Goal: Task Accomplishment & Management: Complete application form

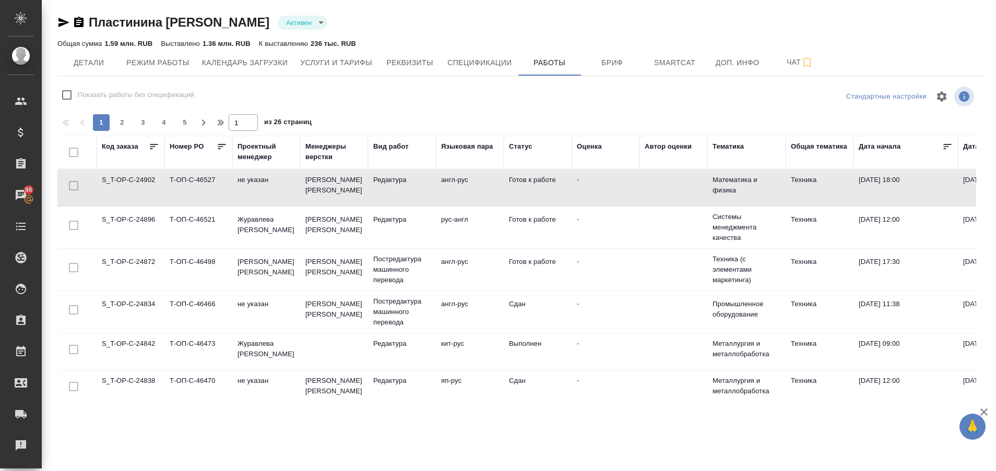
click at [119, 182] on td "S_T-OP-C-24902" at bounding box center [131, 188] width 68 height 37
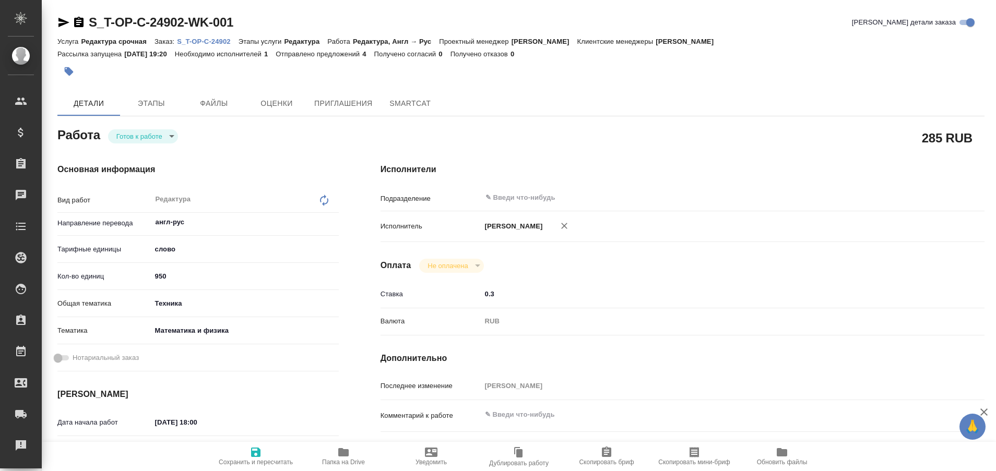
type textarea "x"
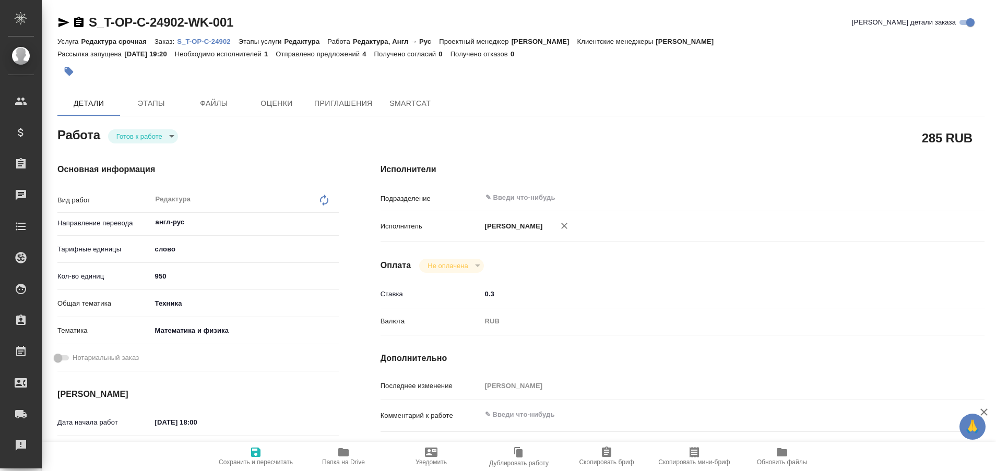
type textarea "x"
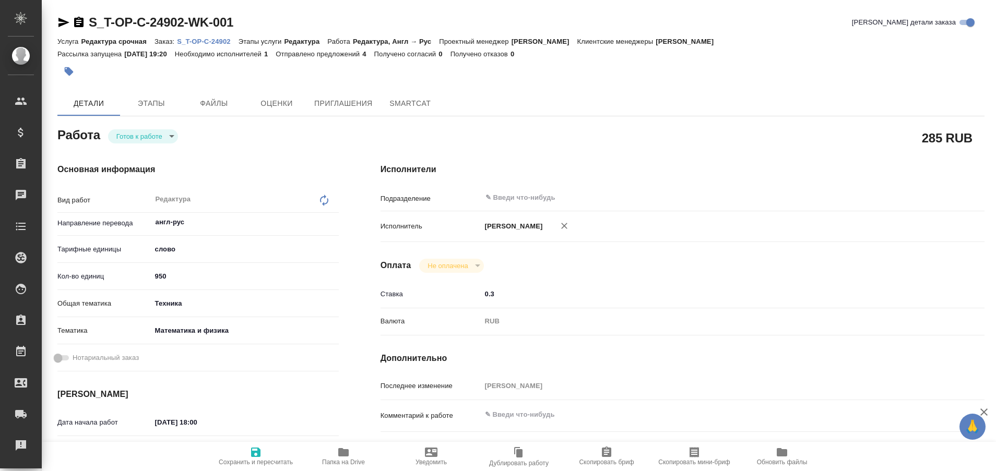
type textarea "x"
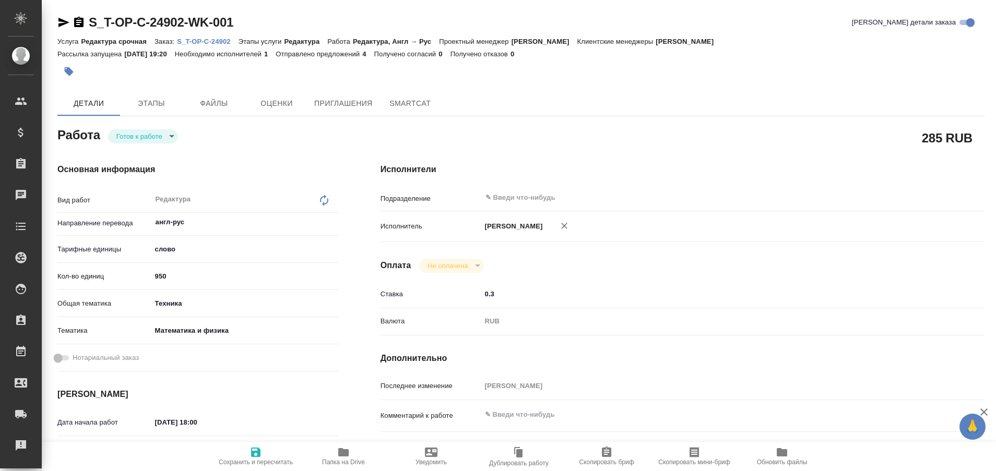
type textarea "x"
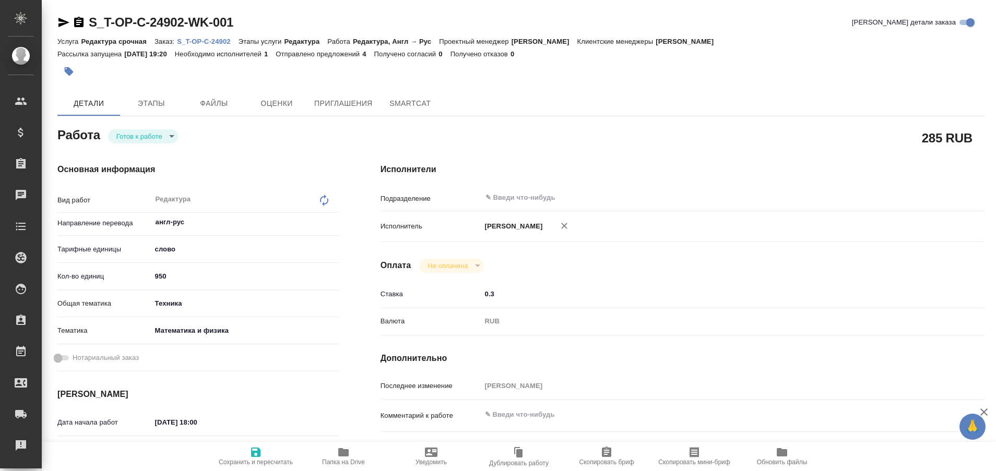
type textarea "x"
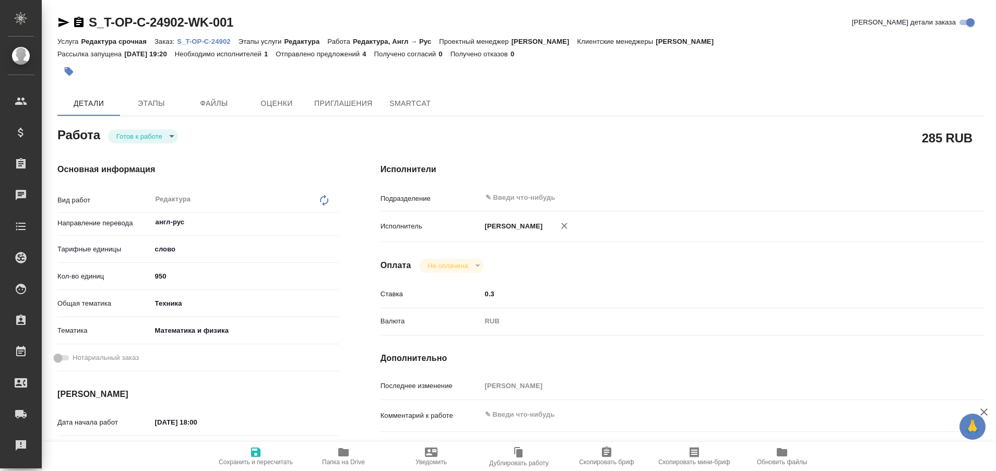
type textarea "x"
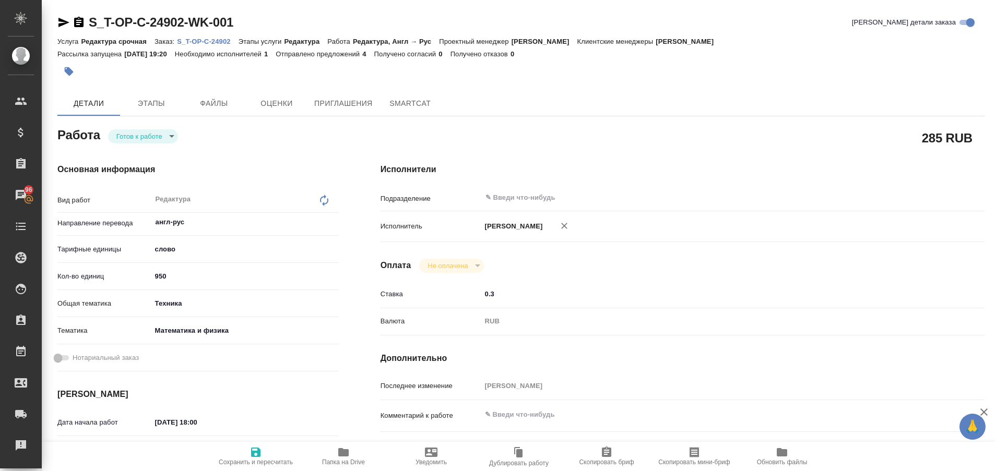
click at [335, 456] on span "Папка на Drive" at bounding box center [343, 456] width 75 height 20
click at [170, 141] on body "🙏 .cls-1 fill:#fff; AWATERA Plastinina Anastasia Клиенты Спецификации Заказы 96…" at bounding box center [498, 235] width 996 height 471
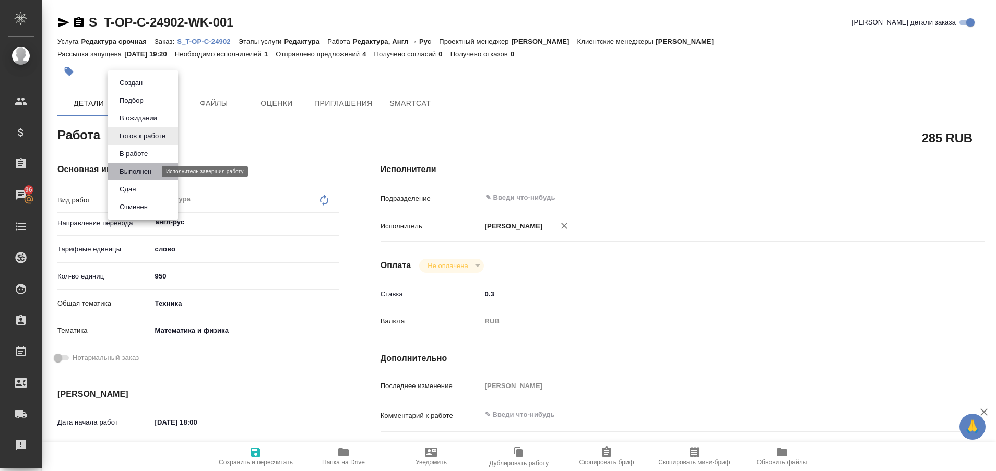
click at [148, 169] on button "Выполнен" at bounding box center [135, 171] width 38 height 11
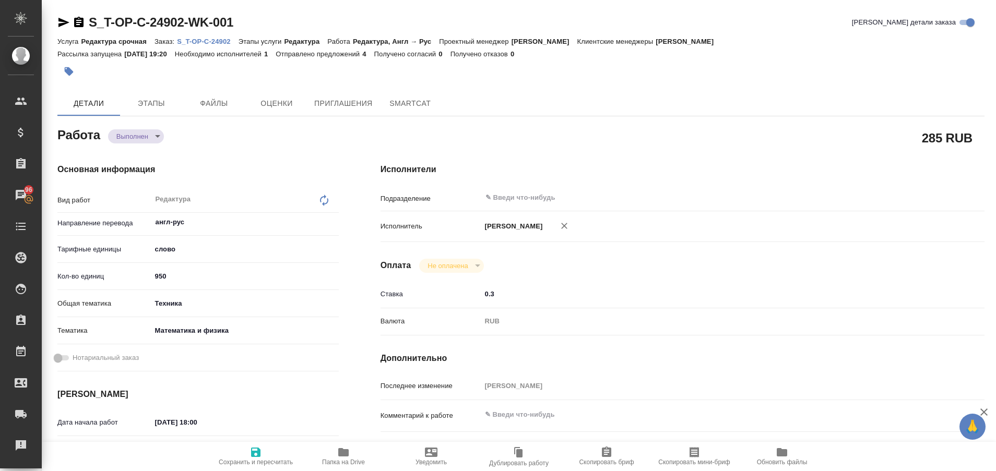
type textarea "x"
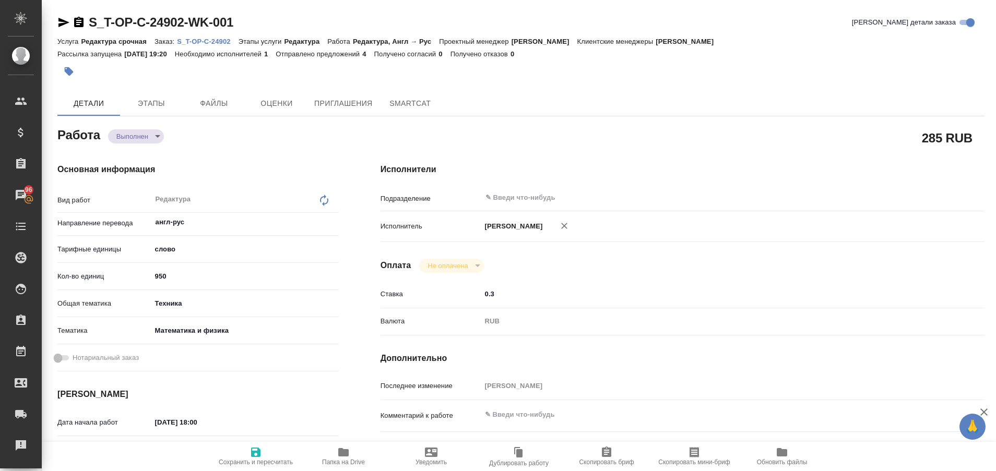
type textarea "x"
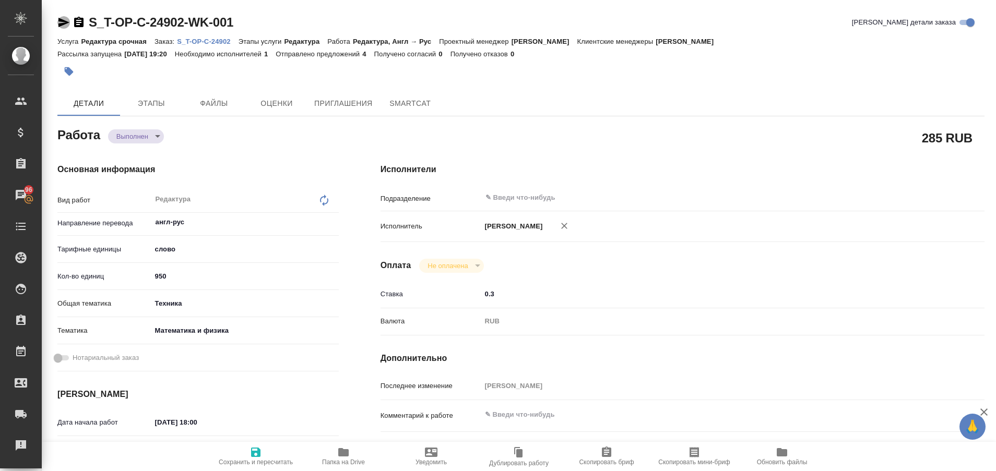
click at [58, 19] on icon "button" at bounding box center [63, 22] width 13 height 13
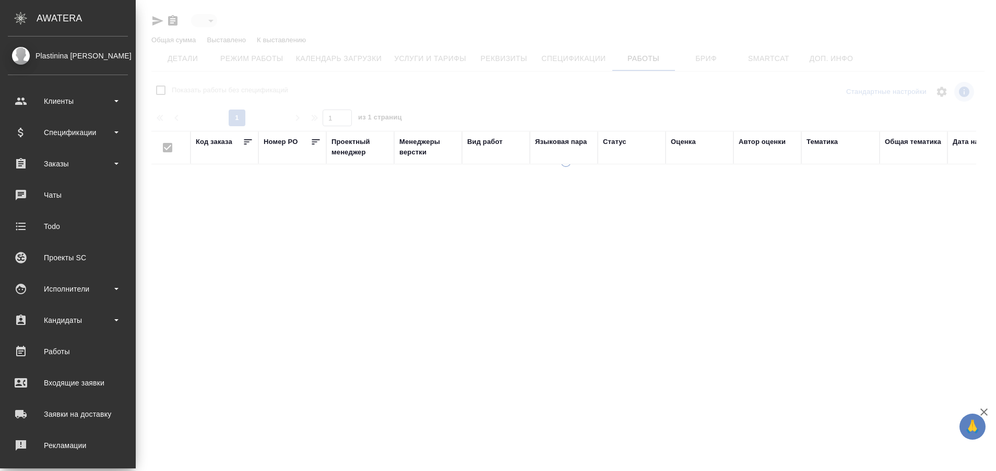
type input "active"
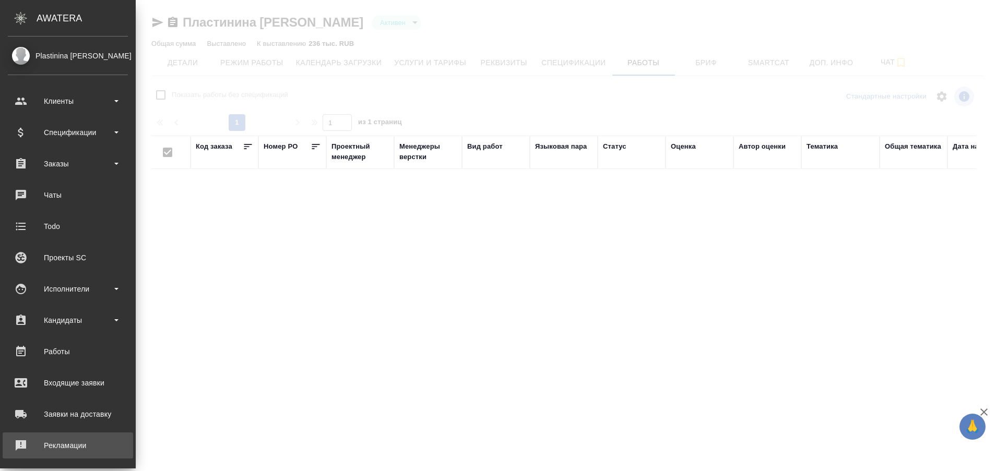
checkbox input "false"
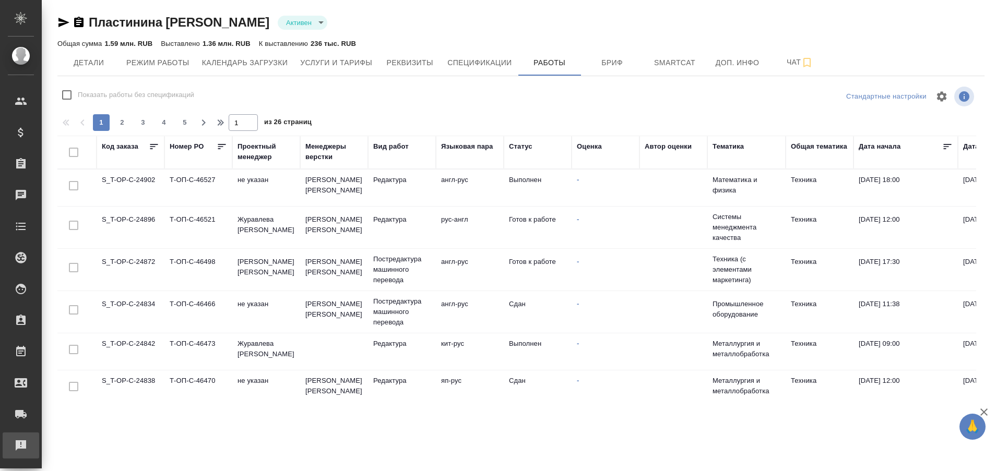
click at [21, 453] on div "Рекламации" at bounding box center [8, 446] width 26 height 16
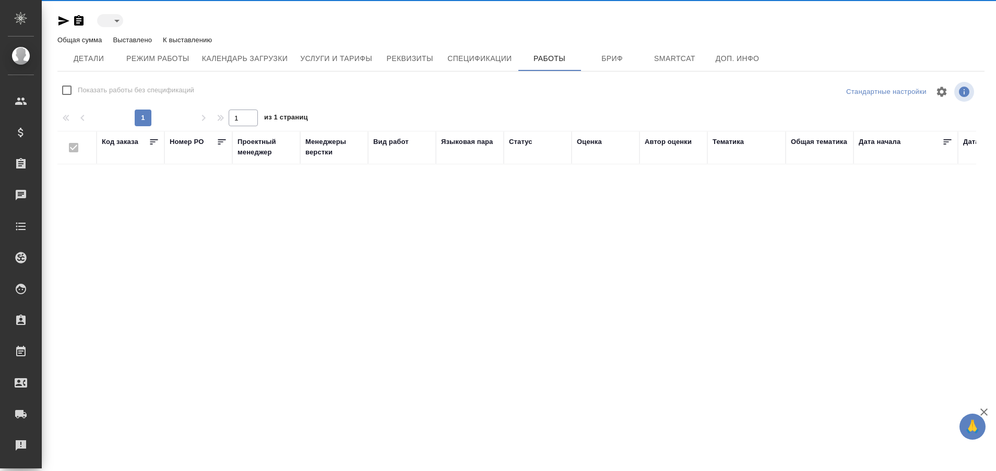
type input "active"
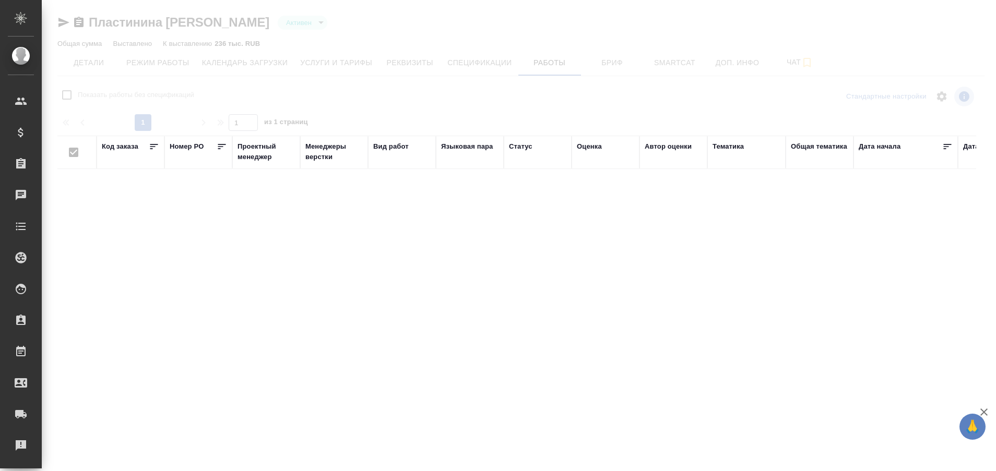
checkbox input "false"
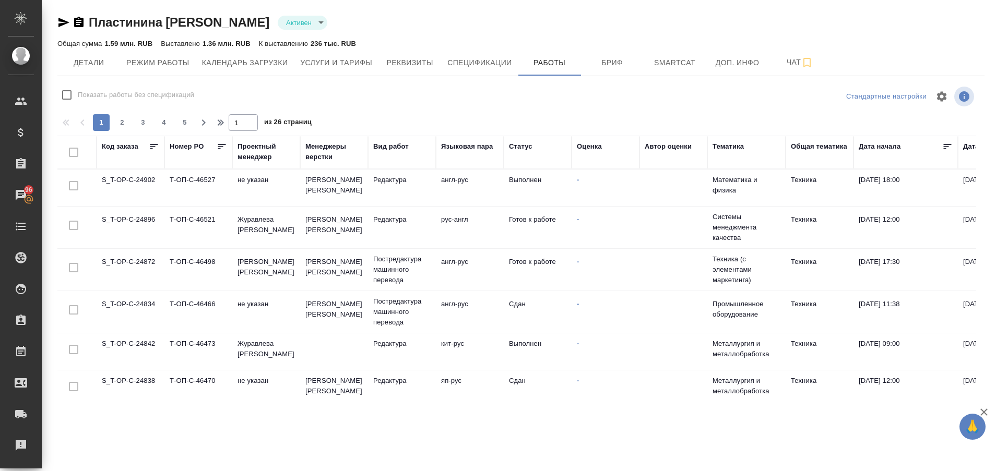
click at [110, 225] on td "S_T-OP-C-24896" at bounding box center [131, 227] width 68 height 37
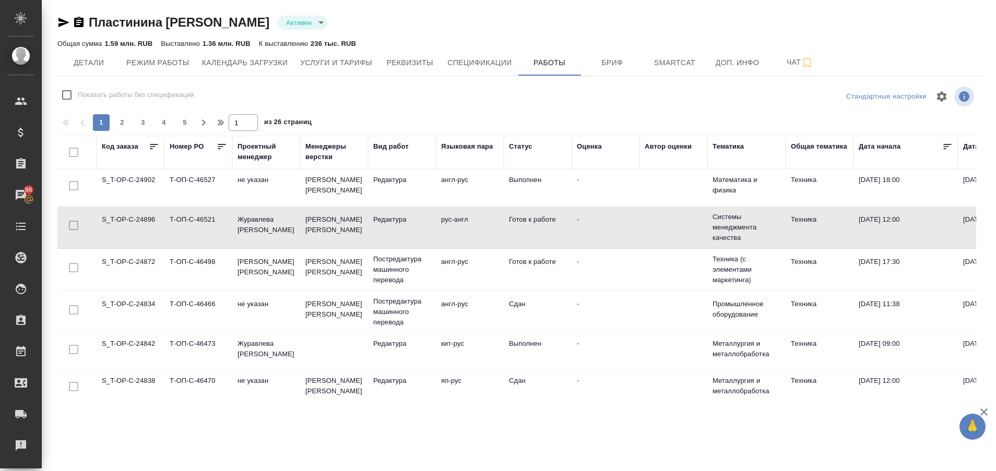
click at [110, 225] on td "S_T-OP-C-24896" at bounding box center [131, 227] width 68 height 37
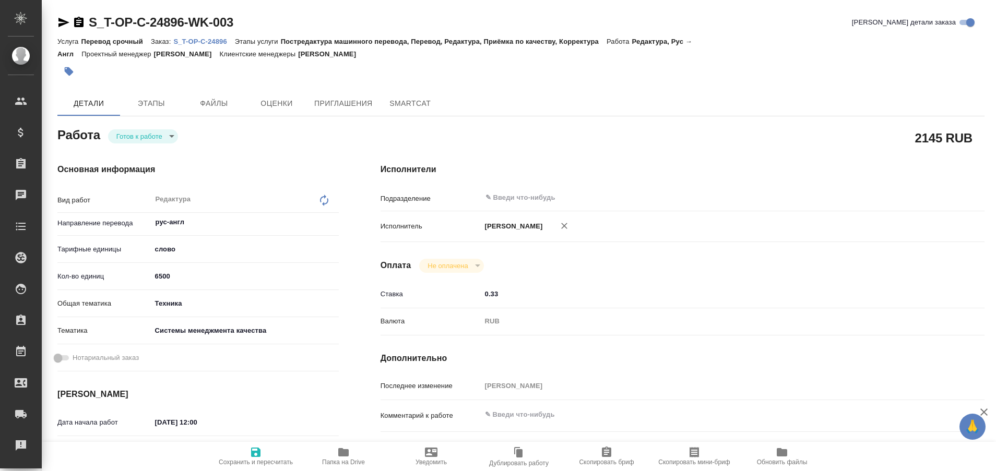
type textarea "x"
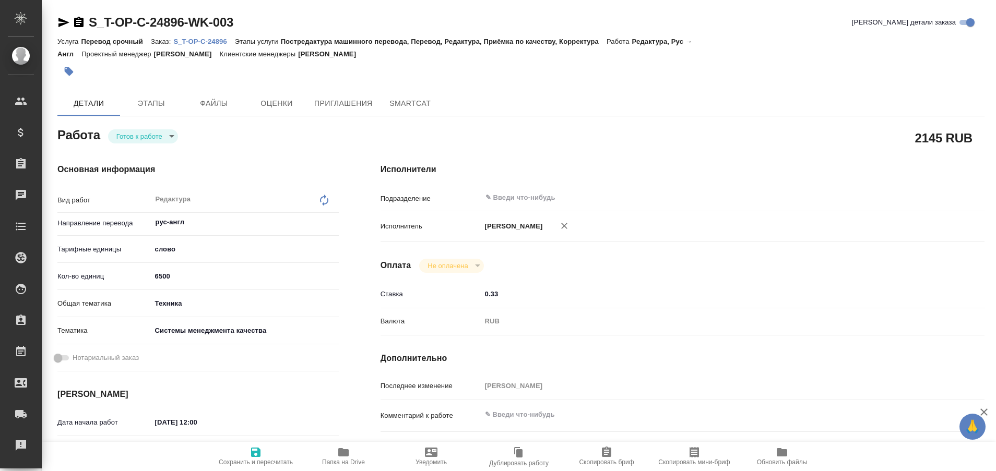
type textarea "x"
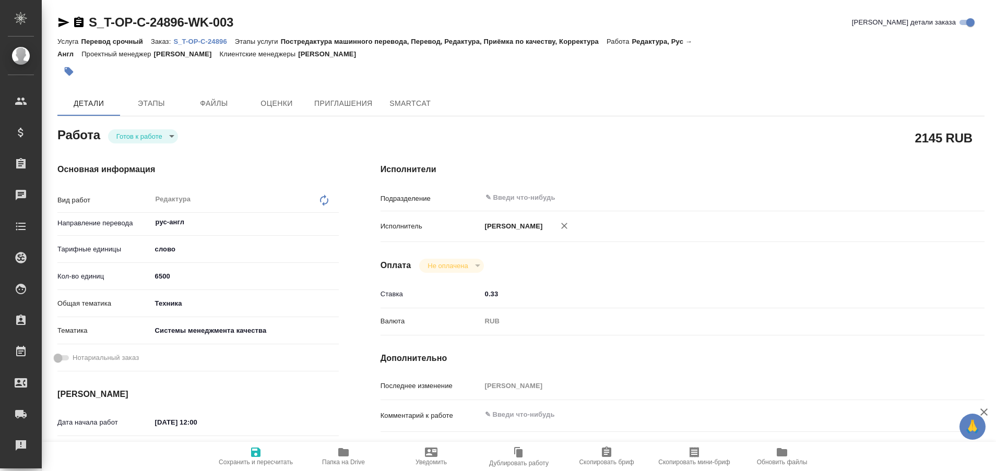
type textarea "x"
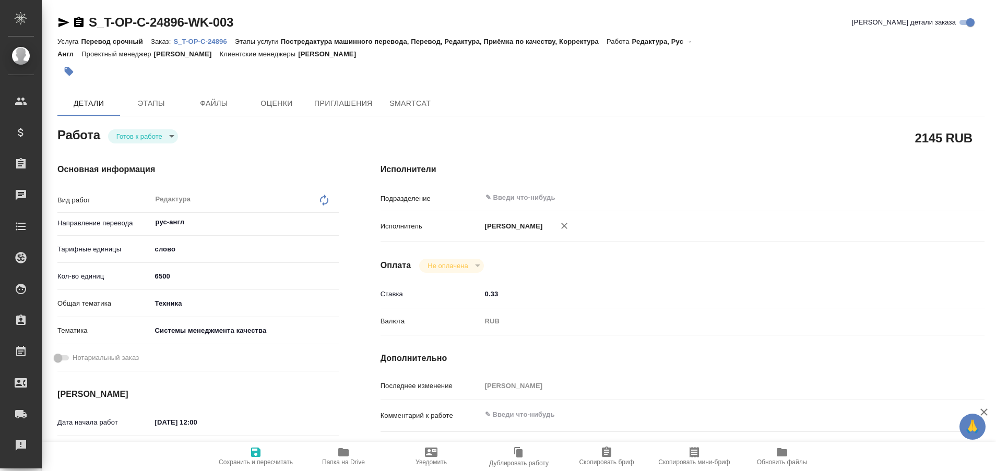
type textarea "x"
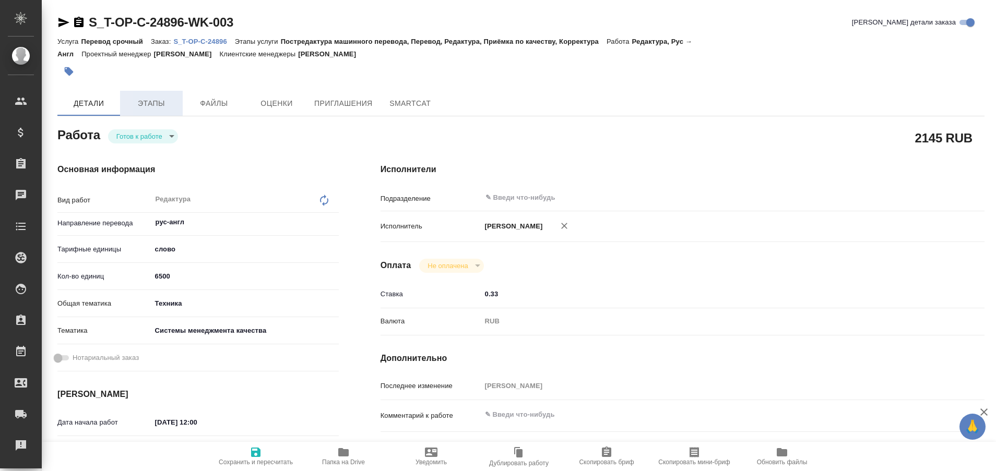
type textarea "x"
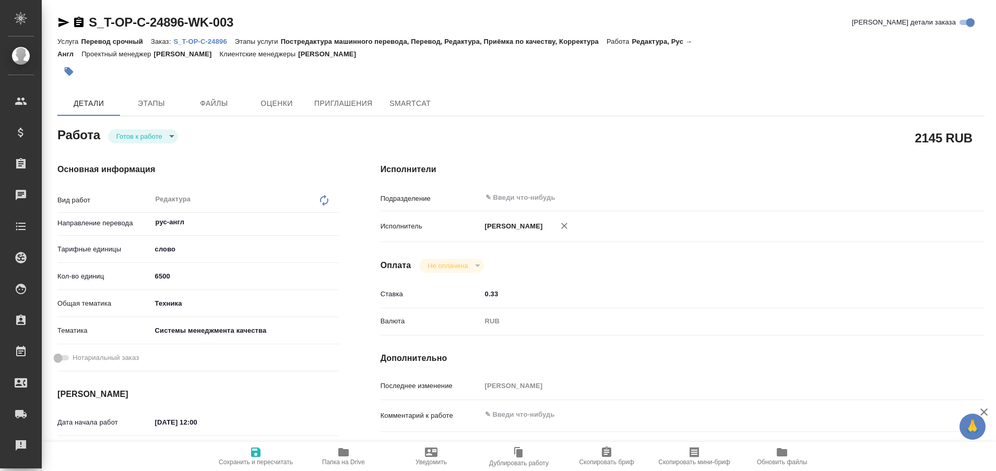
type textarea "x"
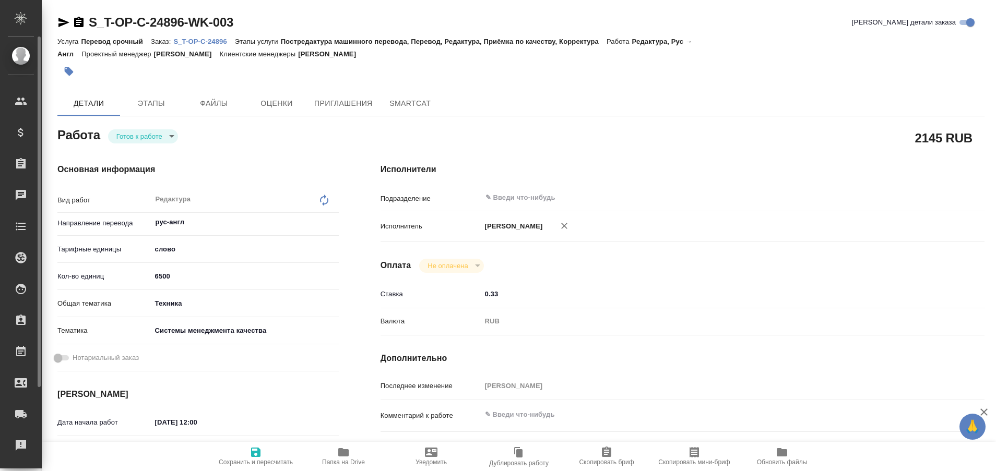
type textarea "x"
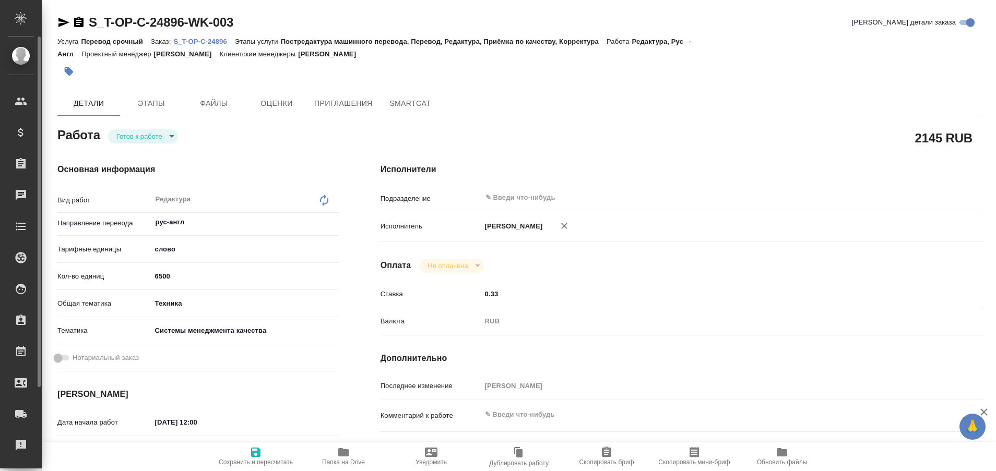
type textarea "x"
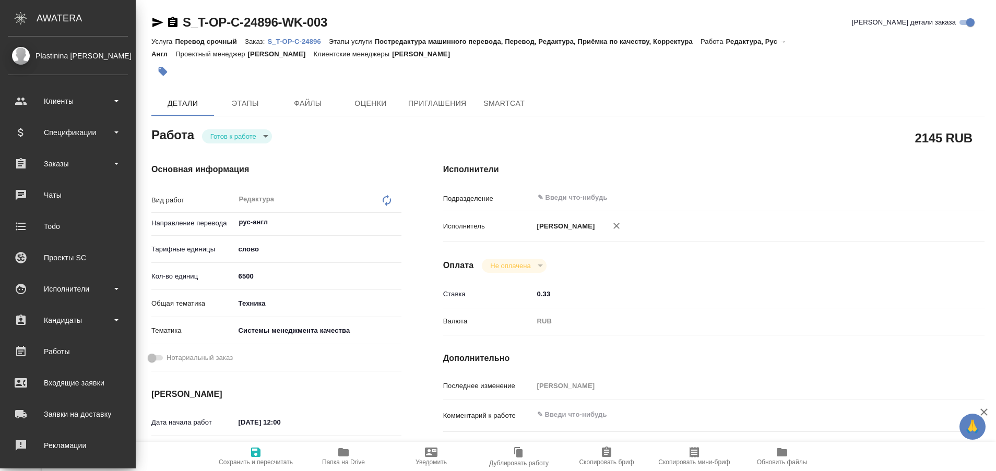
type textarea "x"
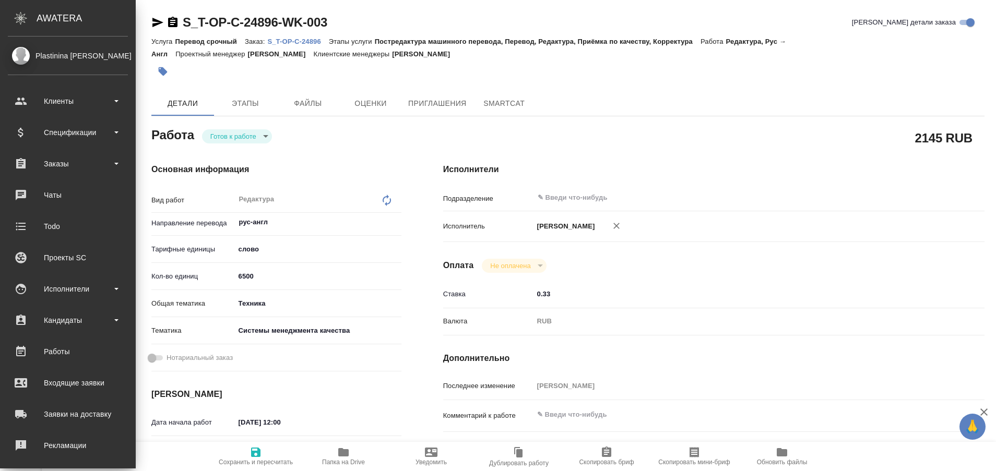
type textarea "x"
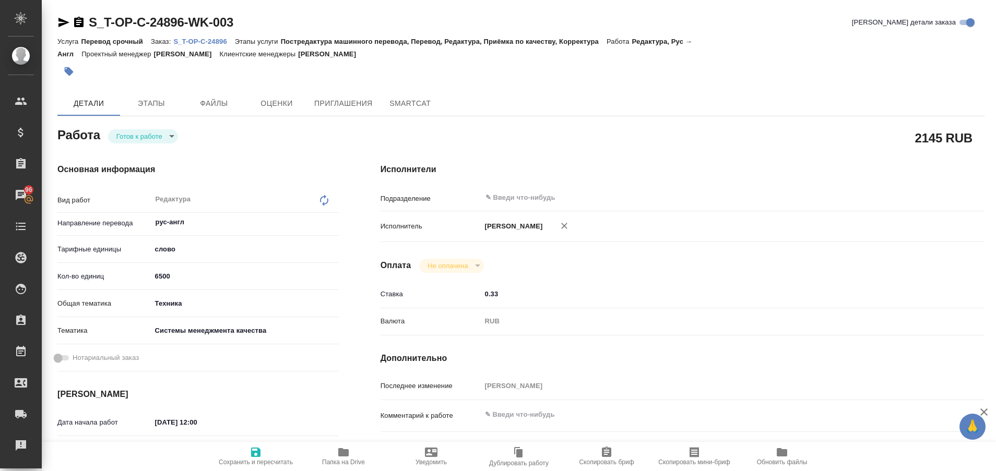
click at [204, 40] on p "S_T-OP-C-24896" at bounding box center [203, 42] width 61 height 8
click at [347, 453] on icon "button" at bounding box center [343, 452] width 10 height 8
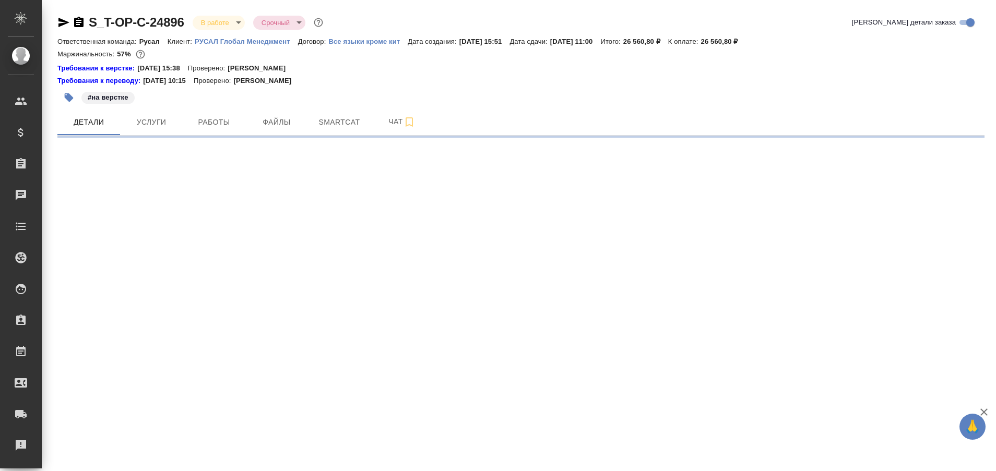
select select "RU"
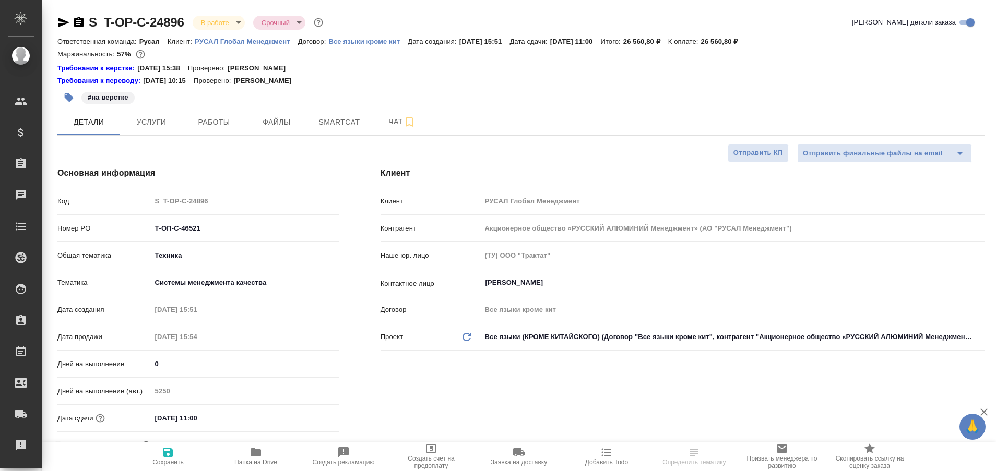
type textarea "x"
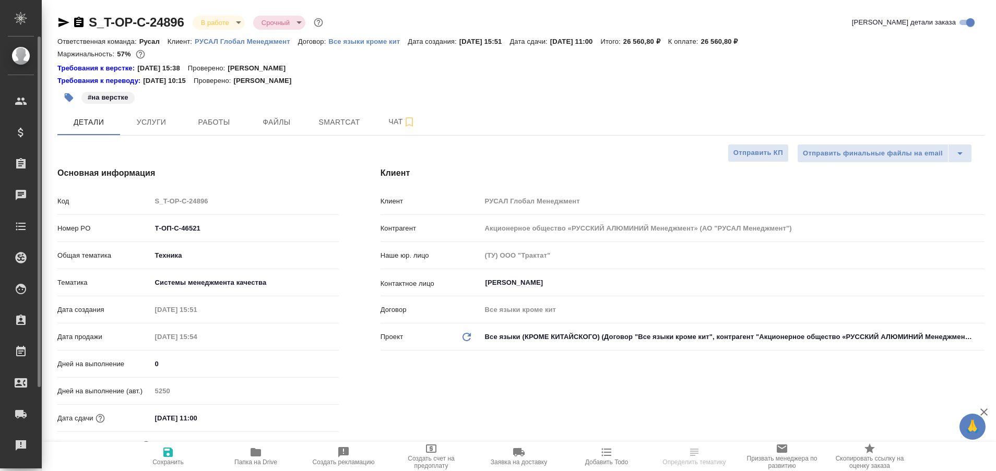
type textarea "x"
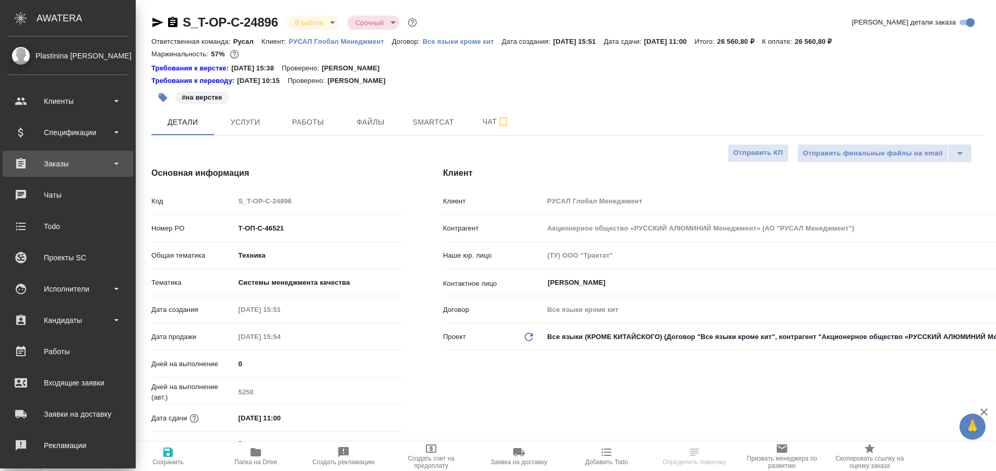
type textarea "x"
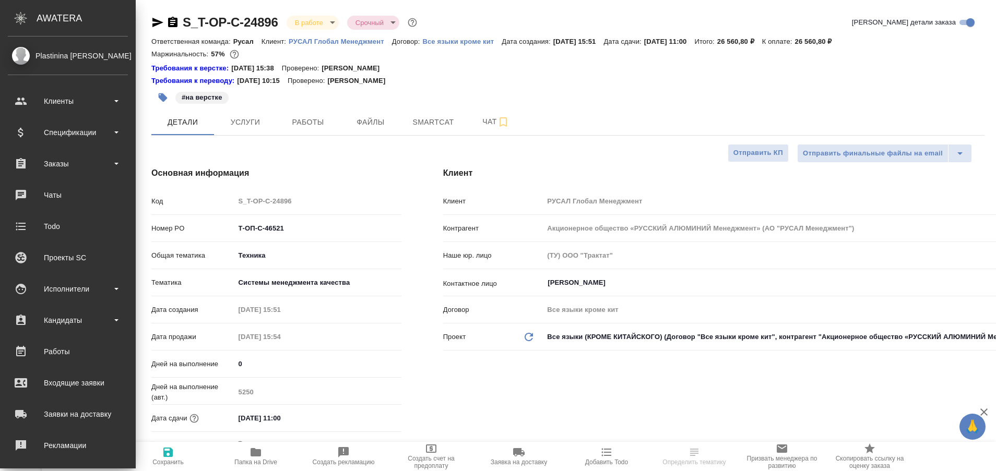
type textarea "x"
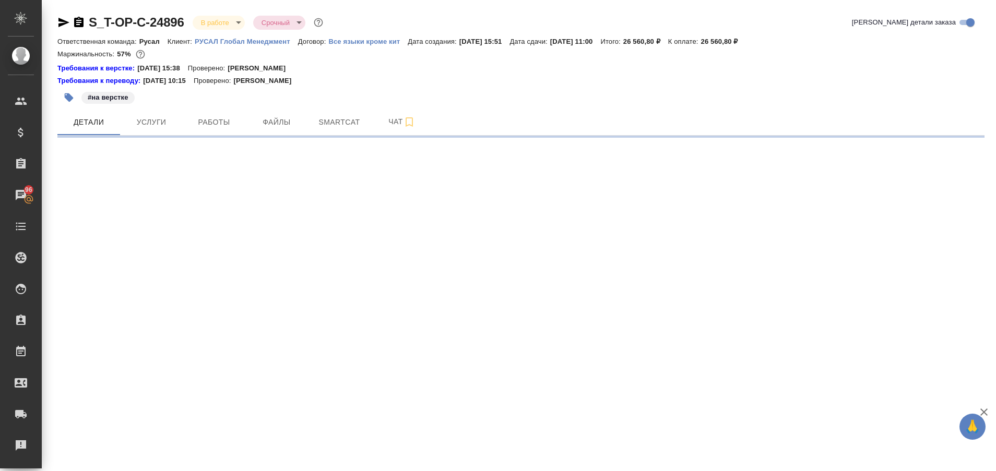
select select "RU"
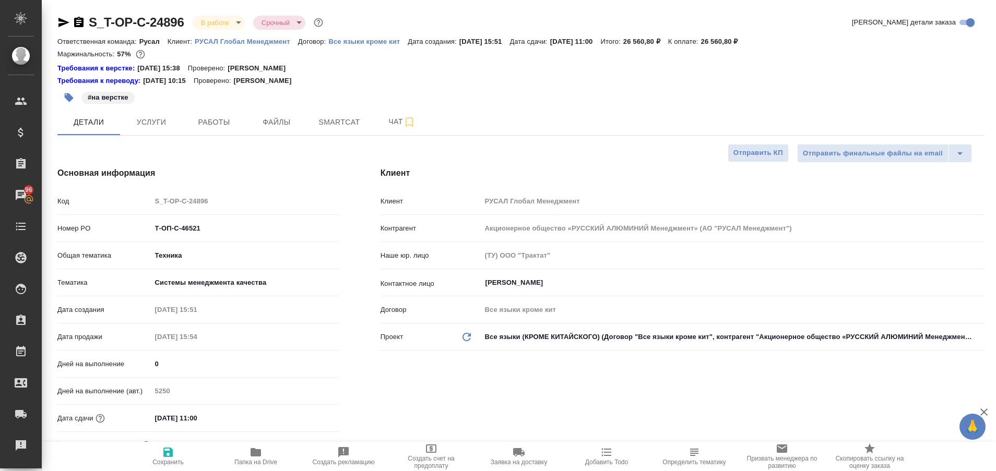
type textarea "x"
